Goal: Task Accomplishment & Management: Manage account settings

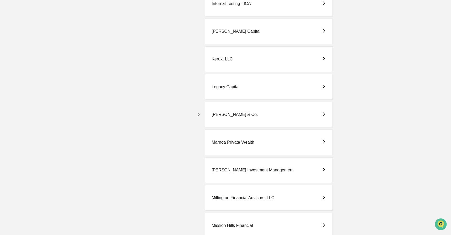
scroll to position [891, 0]
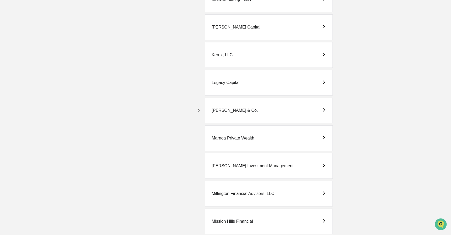
click at [199, 108] on icon "button" at bounding box center [199, 111] width 6 height 6
click at [246, 136] on div "[PERSON_NAME] & Co. - BD" at bounding box center [248, 138] width 56 height 5
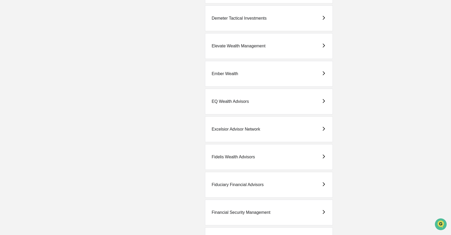
scroll to position [864, 0]
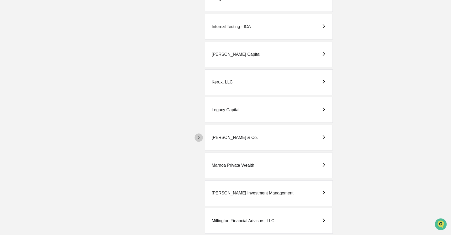
click at [199, 140] on icon "button" at bounding box center [199, 138] width 6 height 6
click at [258, 192] on div "MSH Capital Advisors LLC - RIA" at bounding box center [250, 193] width 60 height 5
